Goal: Find specific page/section: Find specific page/section

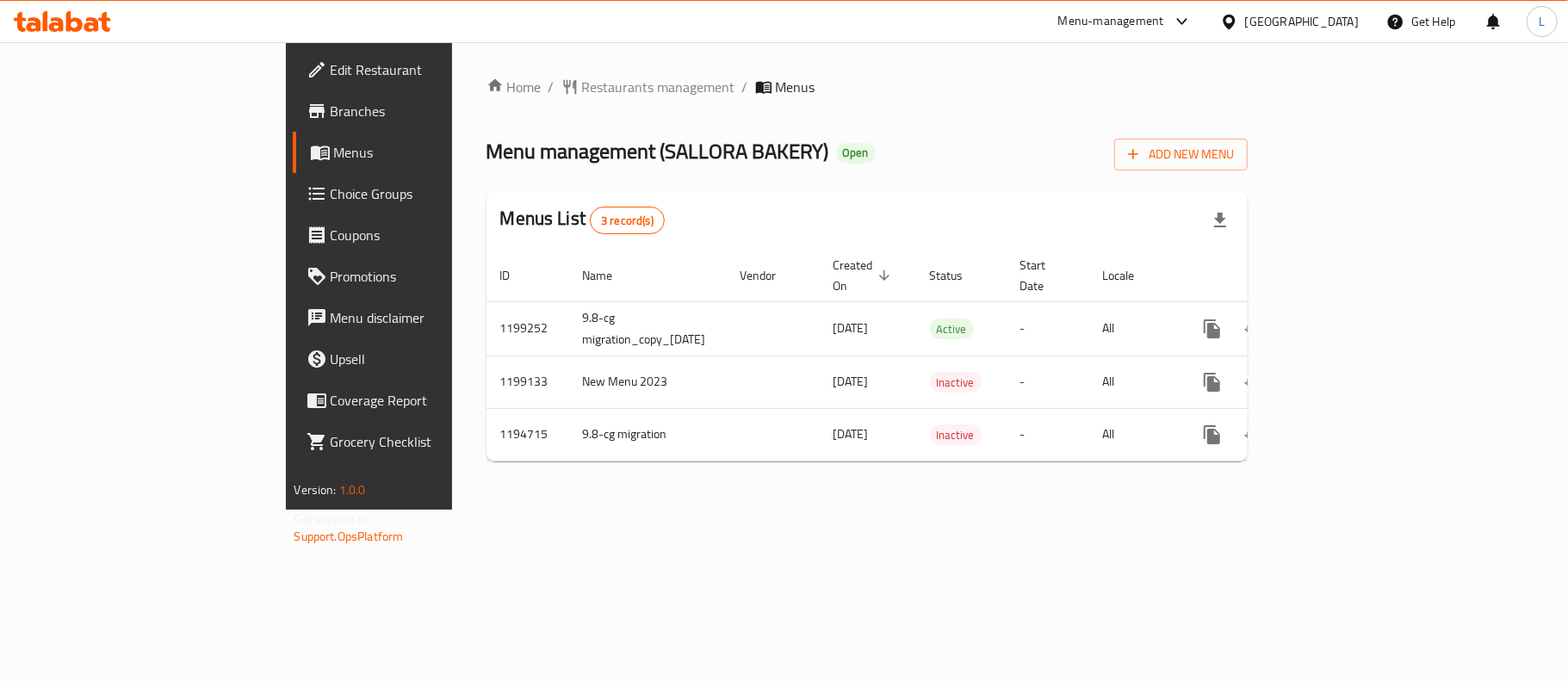
click at [1138, 23] on div "Menu-management" at bounding box center [1111, 22] width 106 height 21
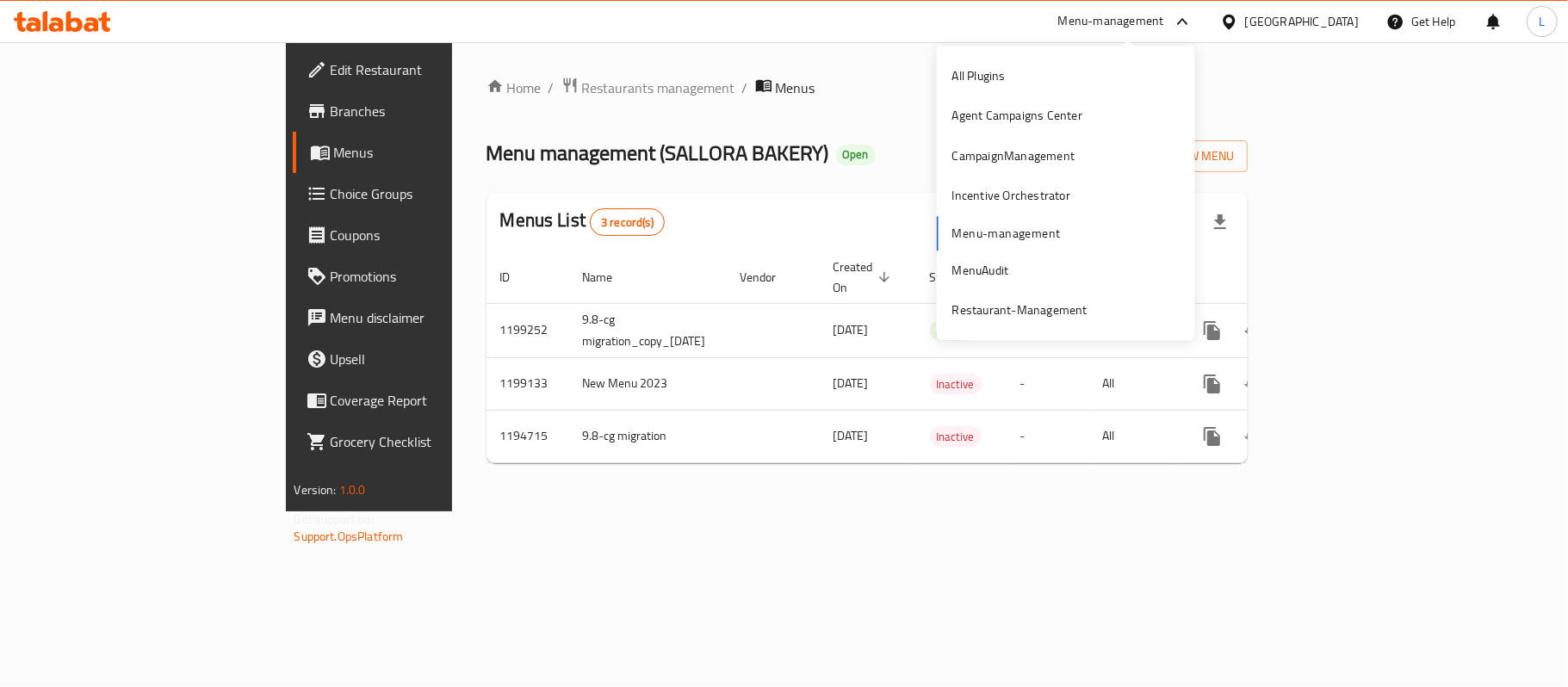
click at [1279, 15] on div "[GEOGRAPHIC_DATA]" at bounding box center [1302, 22] width 113 height 19
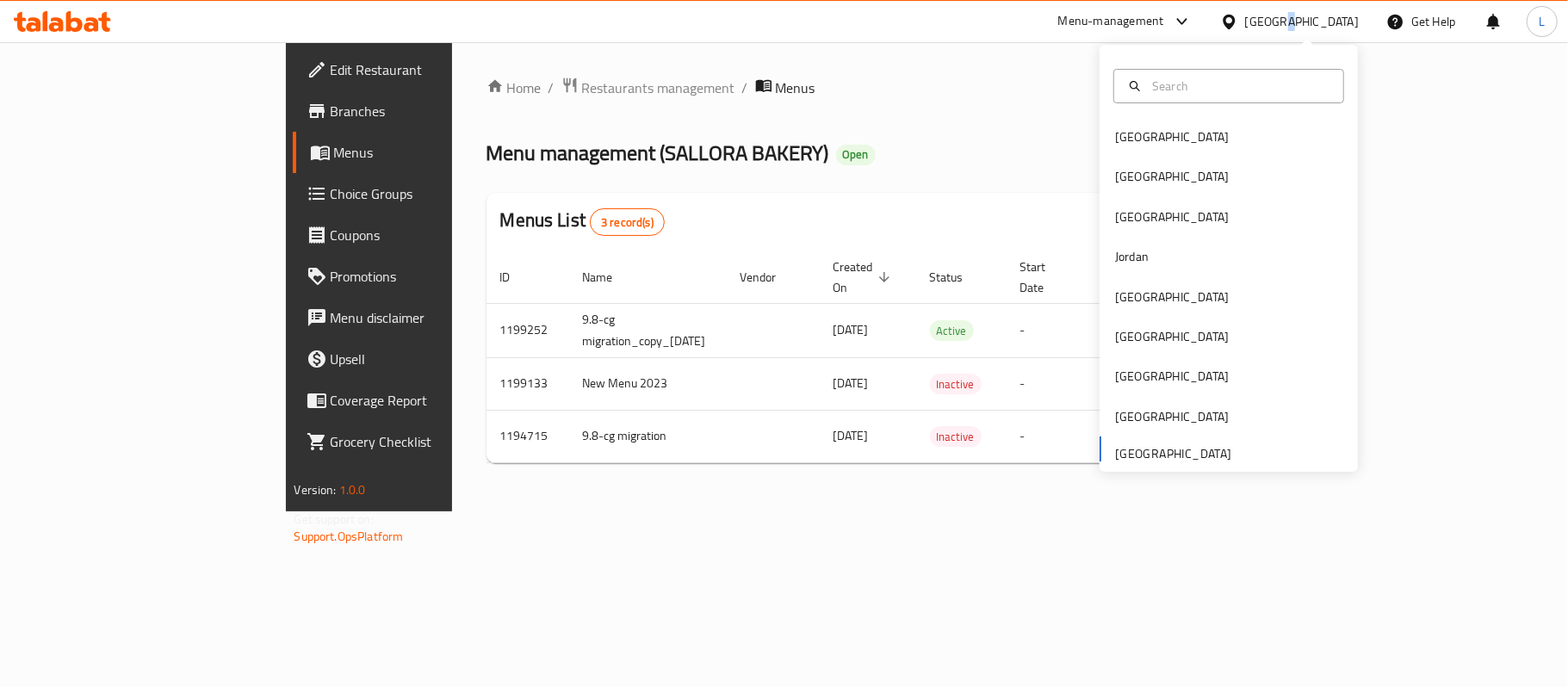
click at [1279, 15] on div "[GEOGRAPHIC_DATA]" at bounding box center [1302, 22] width 113 height 19
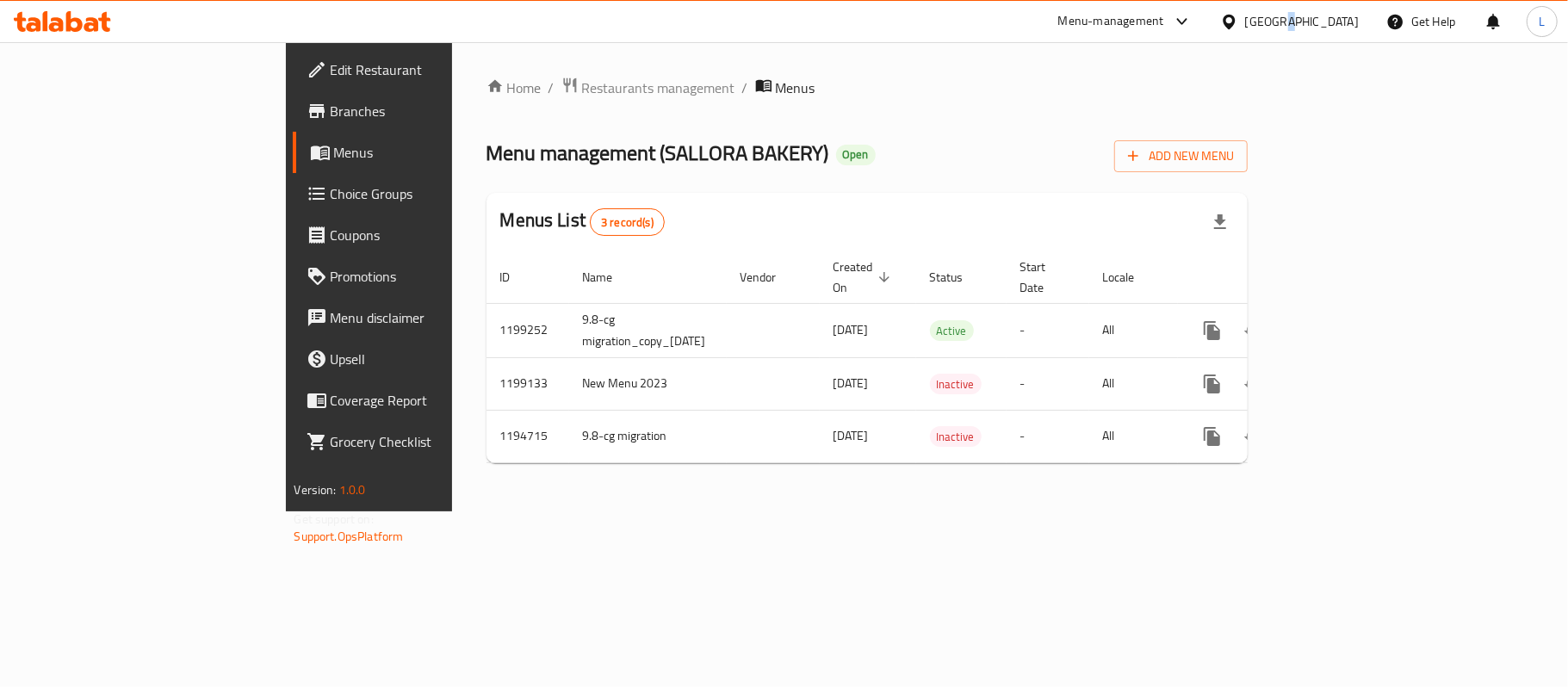
click at [1279, 15] on div "[GEOGRAPHIC_DATA]" at bounding box center [1302, 22] width 113 height 19
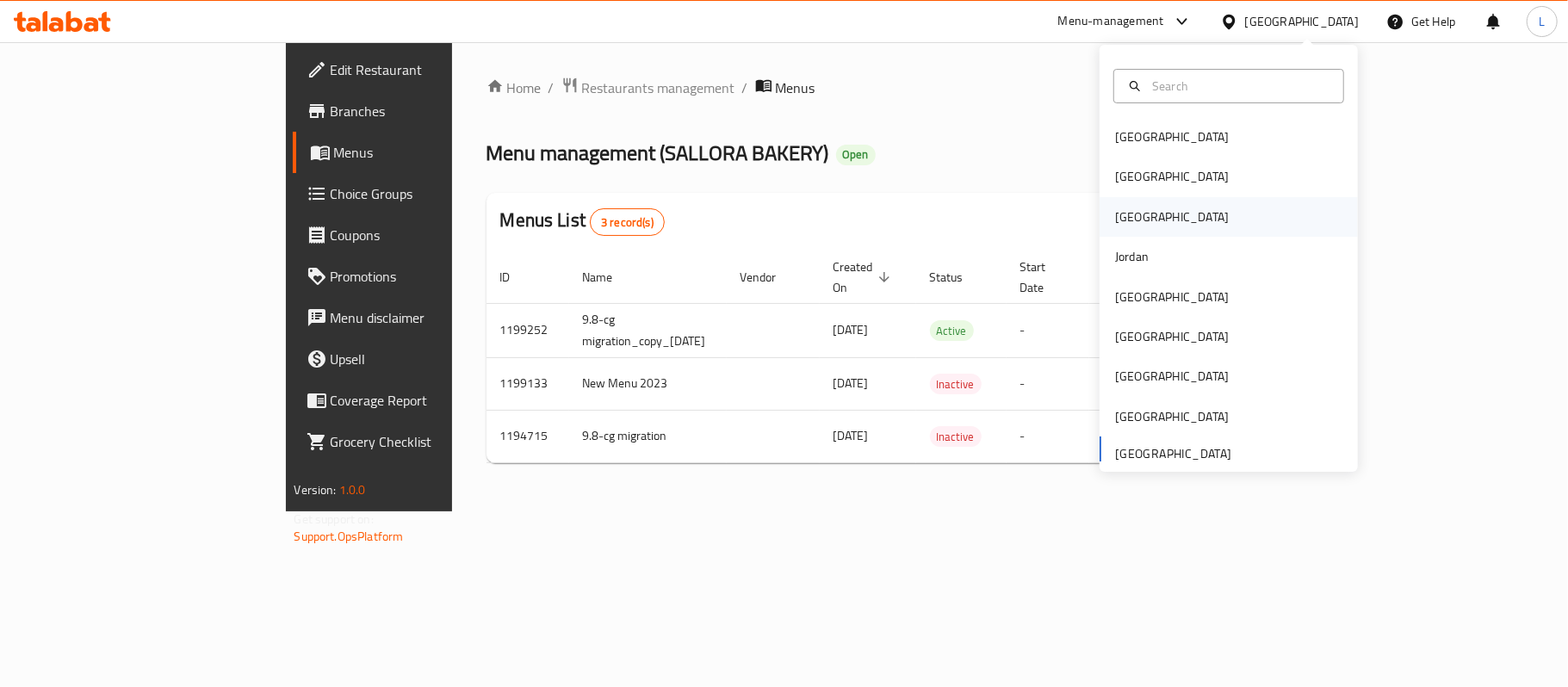
click at [1126, 215] on div "Iraq" at bounding box center [1171, 217] width 141 height 40
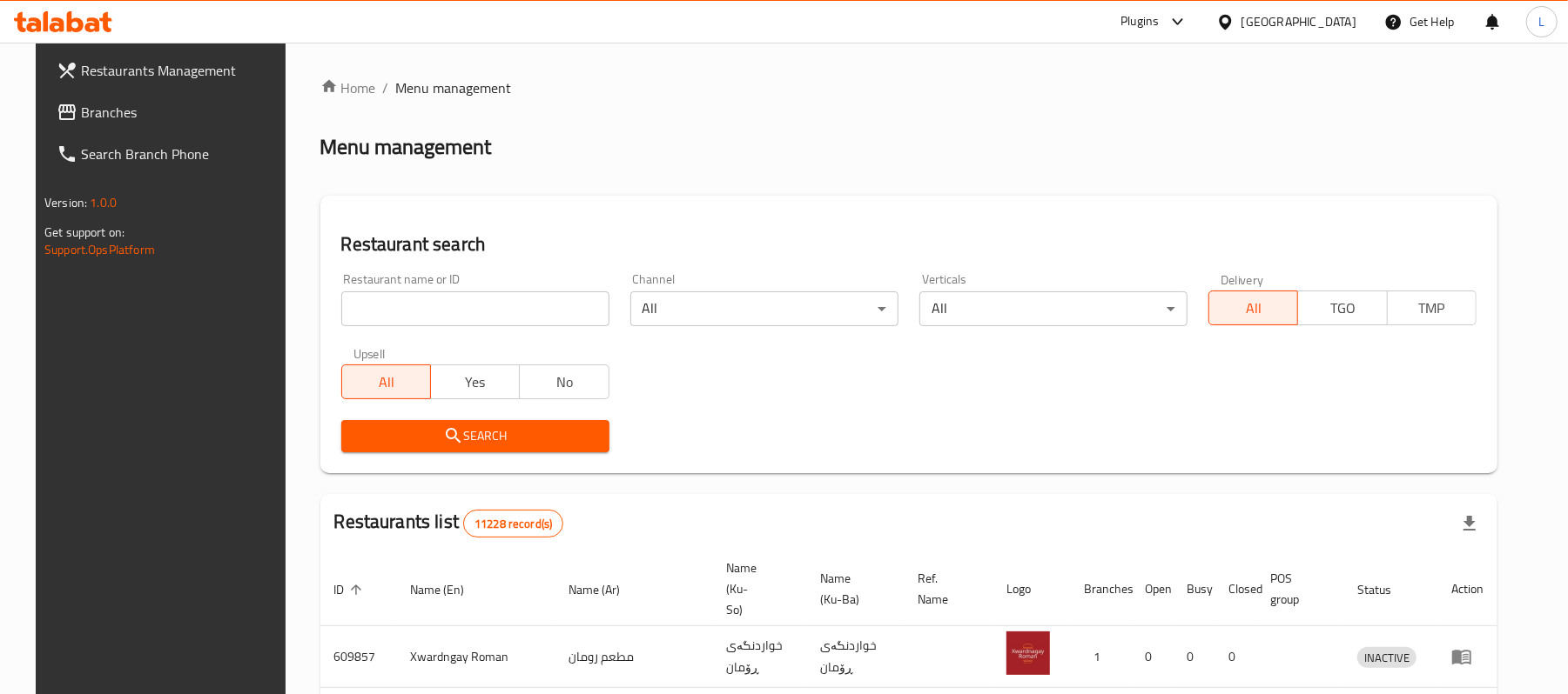
click at [1188, 21] on icon at bounding box center [1177, 22] width 21 height 21
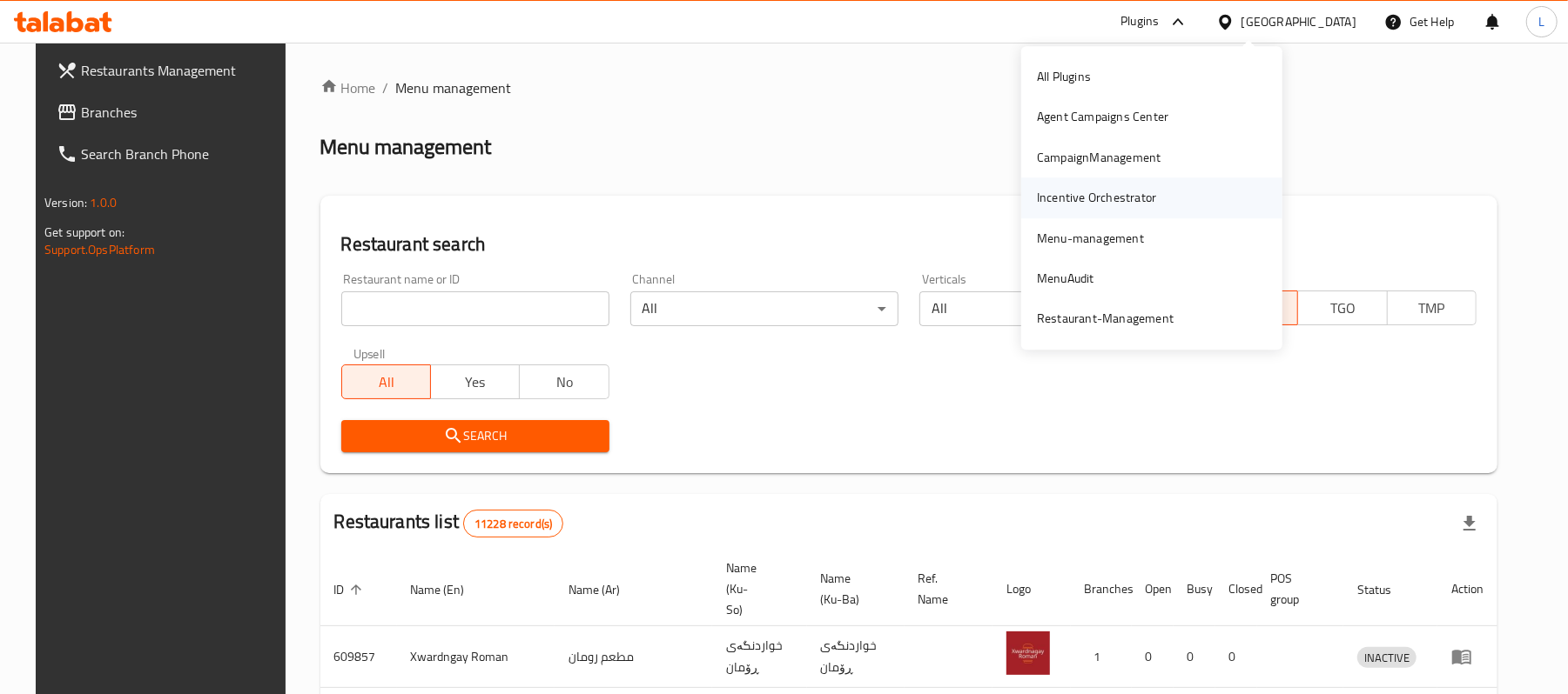
click at [1129, 200] on div "Incentive Orchestrator" at bounding box center [1096, 199] width 119 height 19
